Goal: Task Accomplishment & Management: Use online tool/utility

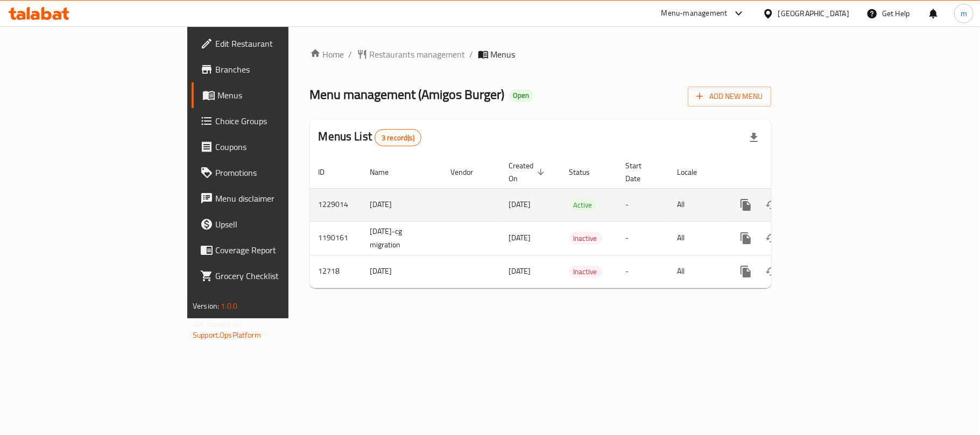
click at [830, 199] on icon "enhanced table" at bounding box center [823, 205] width 13 height 13
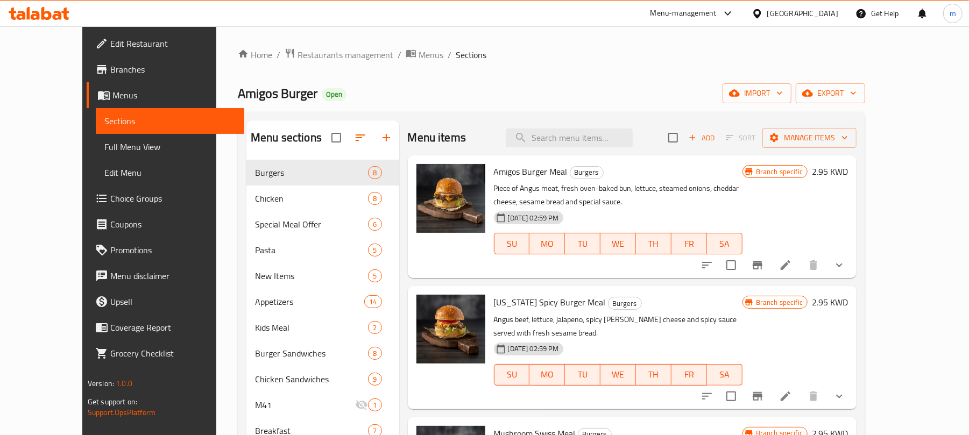
click at [110, 197] on span "Choice Groups" at bounding box center [172, 198] width 125 height 13
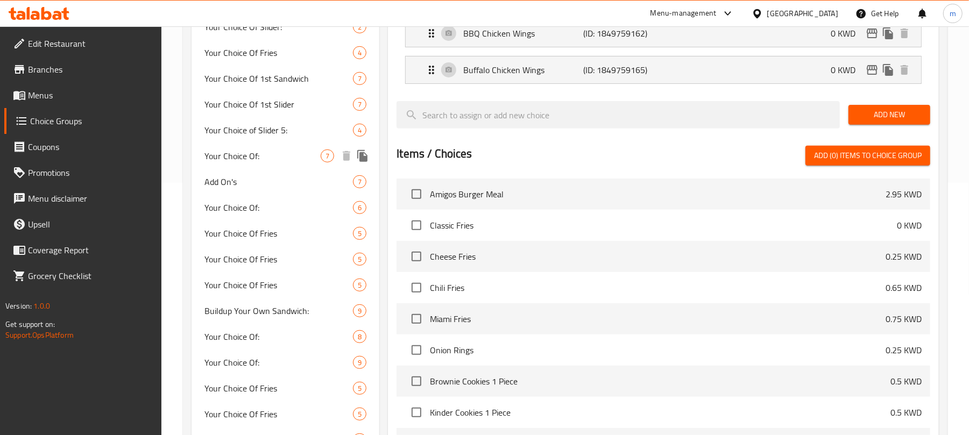
scroll to position [287, 0]
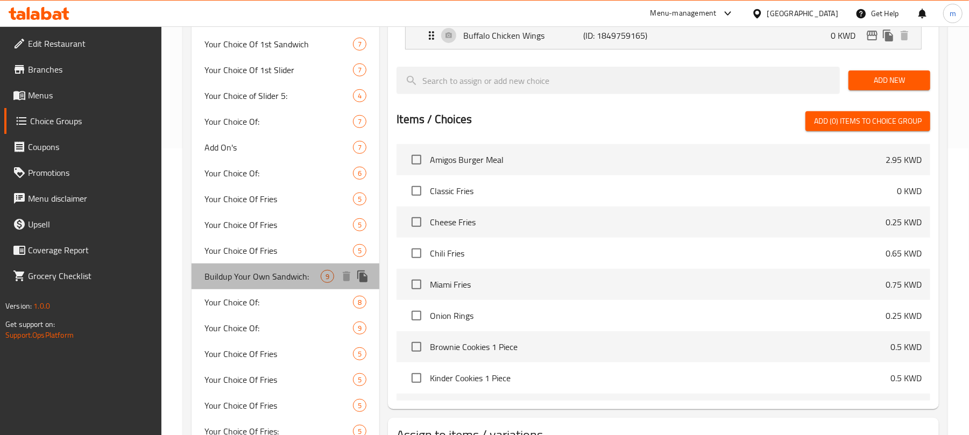
click at [242, 278] on span "Buildup Your Own Sandwich:" at bounding box center [262, 276] width 116 height 13
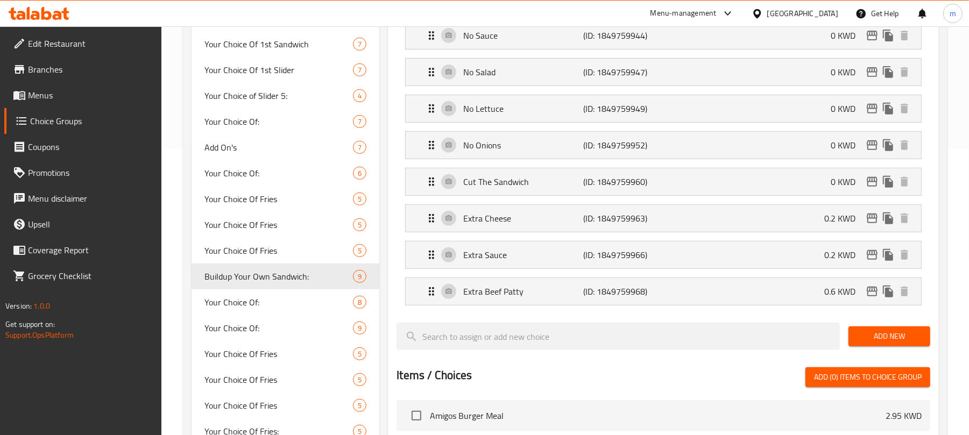
type input "Buildup Your Own Sandwich:"
type input "اعمل الساندويتش الخاصه بك:"
type input "0"
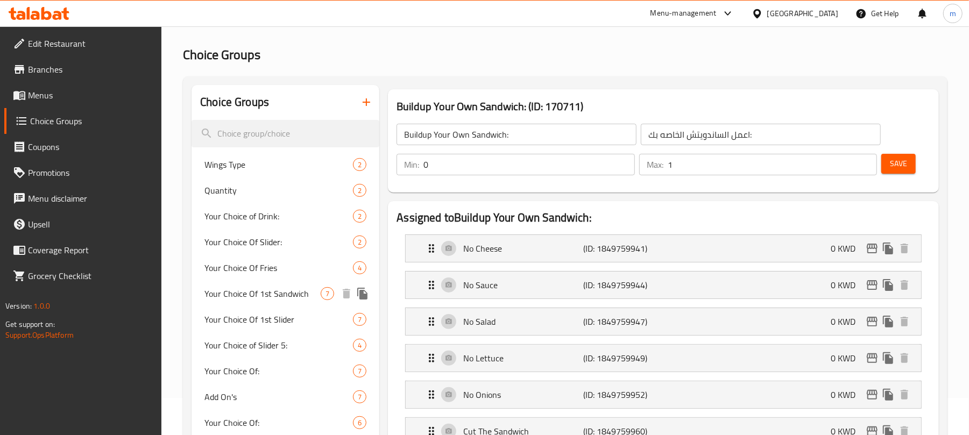
scroll to position [72, 0]
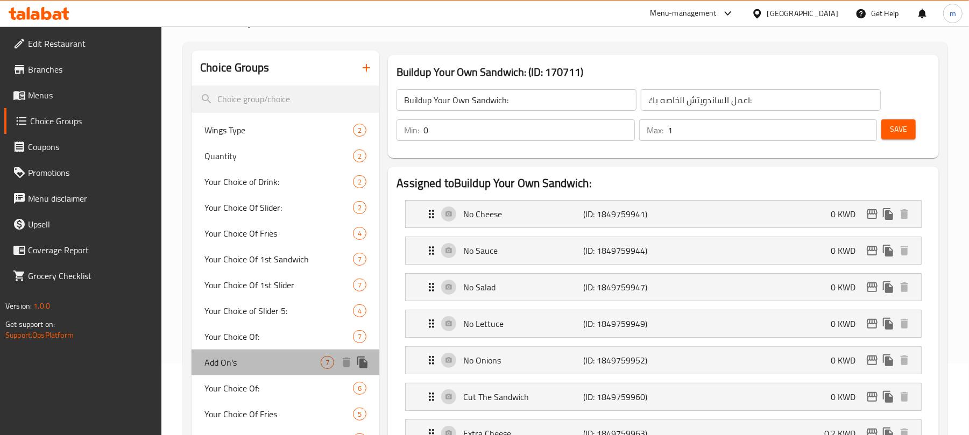
click at [244, 364] on span "Add On's" at bounding box center [262, 362] width 116 height 13
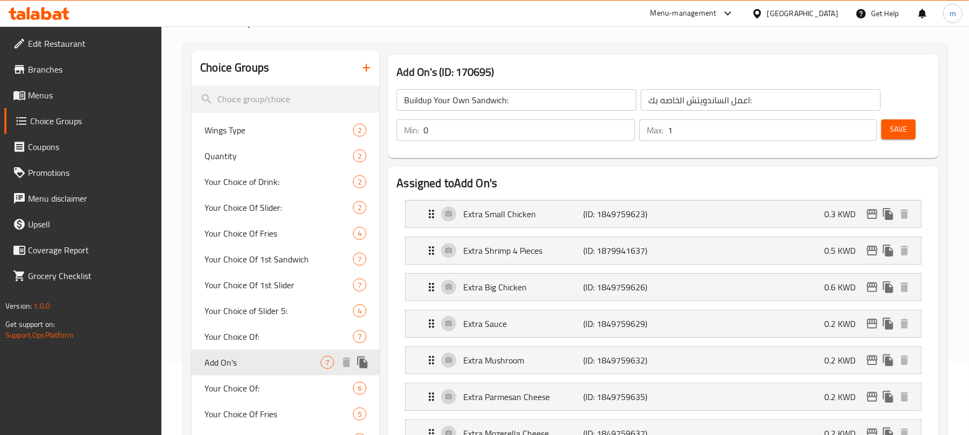
type input "Add On's"
type input "إضافات"
type input "7"
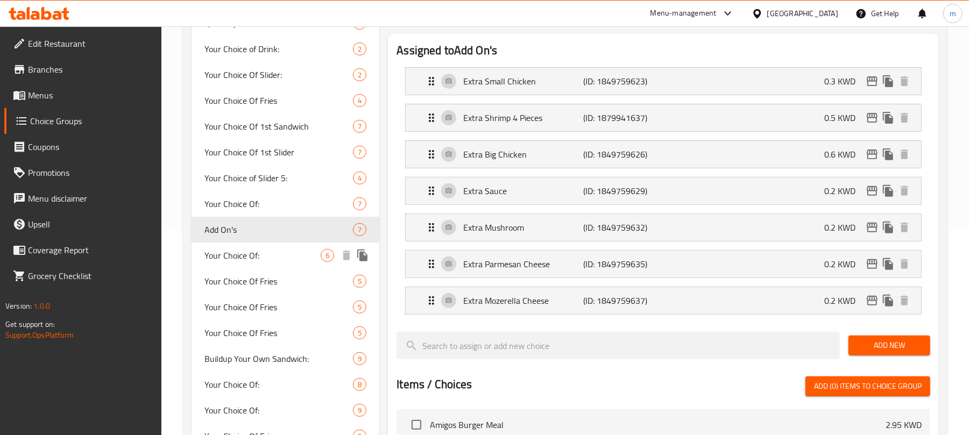
scroll to position [215, 0]
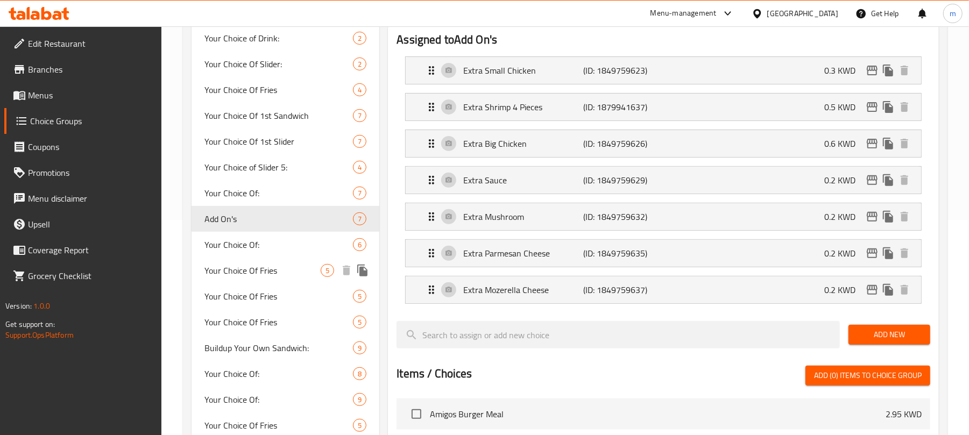
click at [244, 277] on span "Your Choice Of Fries" at bounding box center [262, 270] width 116 height 13
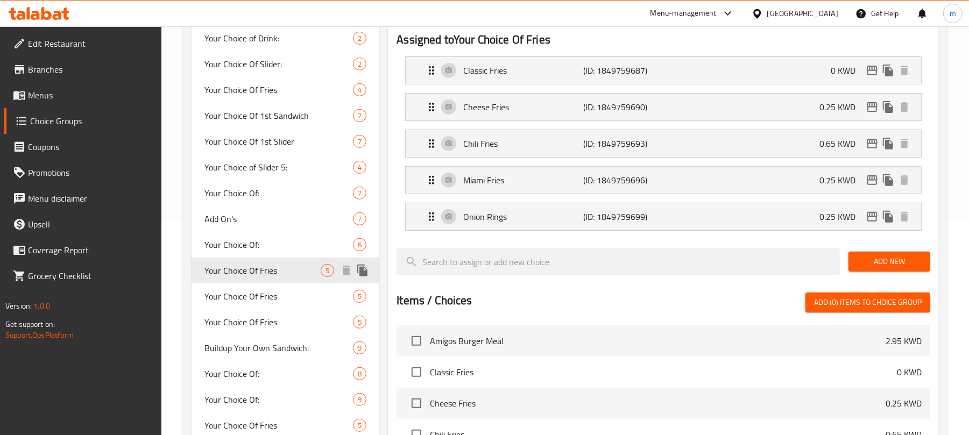
type input "Your Choice Of Fries"
type input "اختيارك من فرايز"
type input "1"
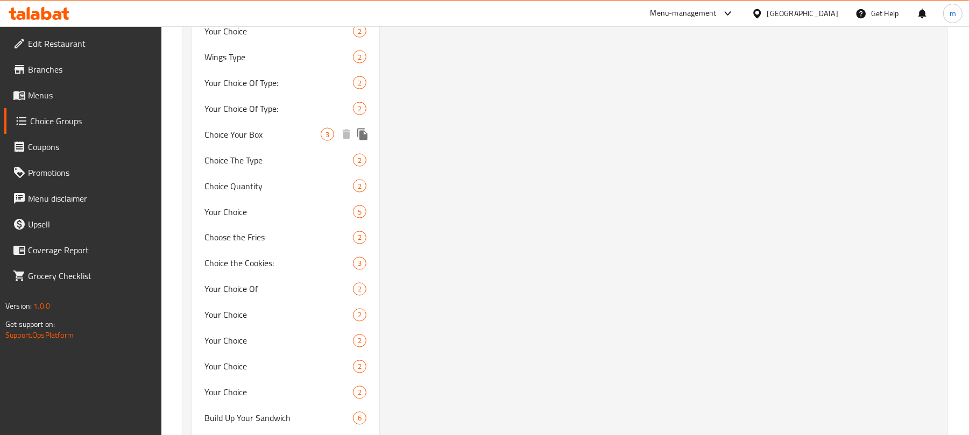
scroll to position [1292, 0]
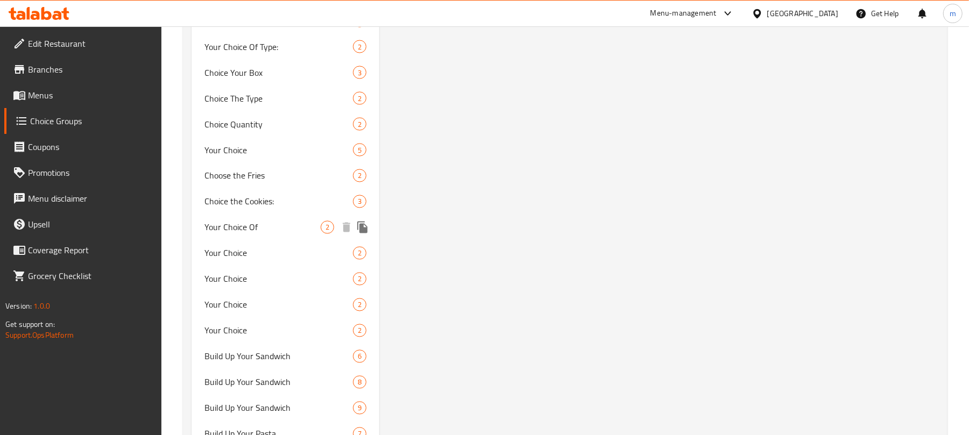
click at [250, 227] on span "Your Choice Of" at bounding box center [262, 227] width 116 height 13
type input "Your Choice Of"
type input "من اختيارك"
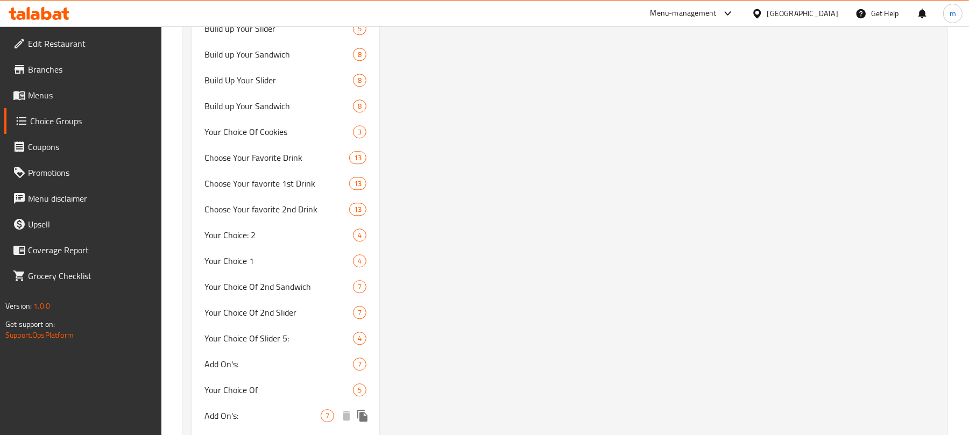
scroll to position [1840, 0]
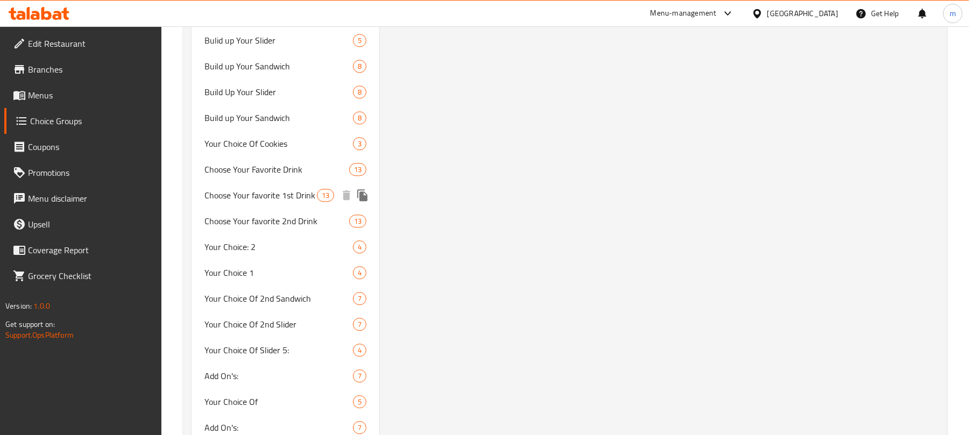
click at [284, 199] on span "Choose Your favorite 1st Drink" at bounding box center [260, 195] width 112 height 13
type input "Choose Your favorite 1st Drink"
type input "اختر مشروبك اول مفضل"
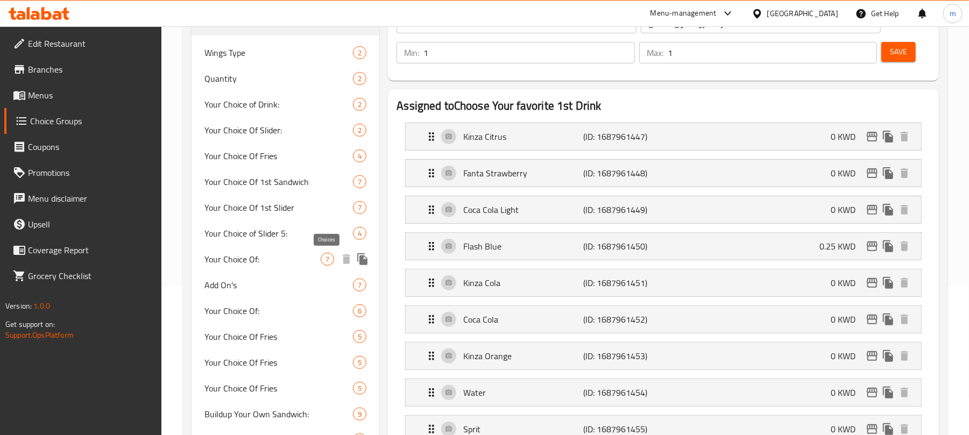
scroll to position [0, 0]
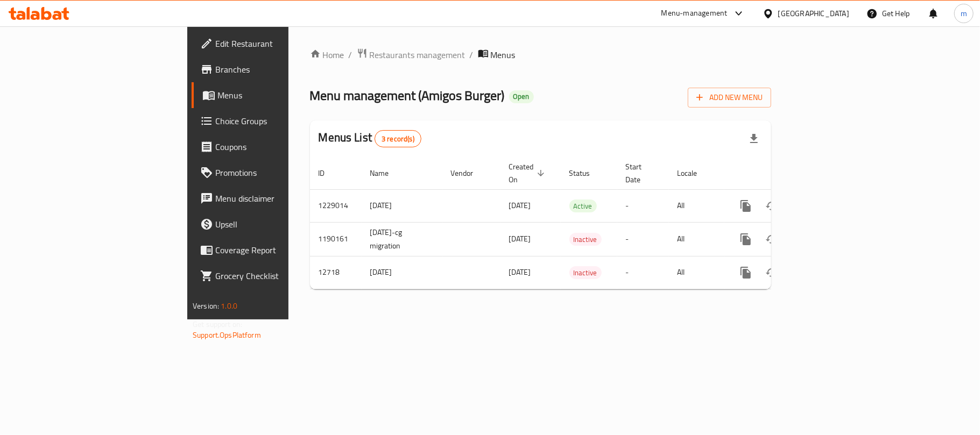
click at [56, 17] on icon at bounding box center [39, 13] width 61 height 13
